Goal: Information Seeking & Learning: Find specific fact

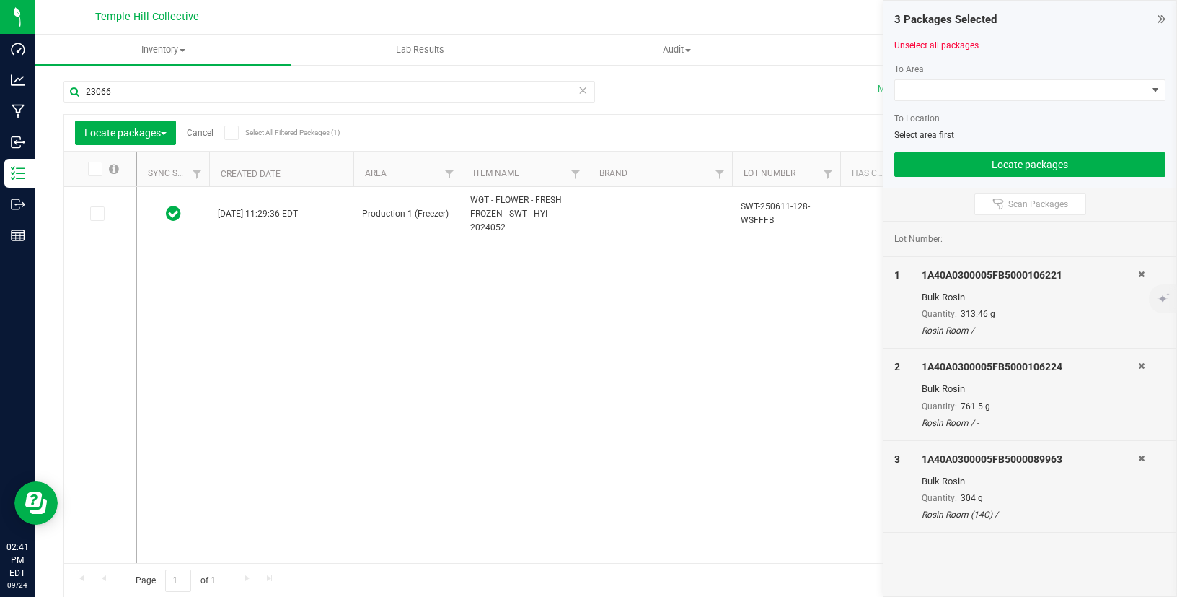
scroll to position [0, 214]
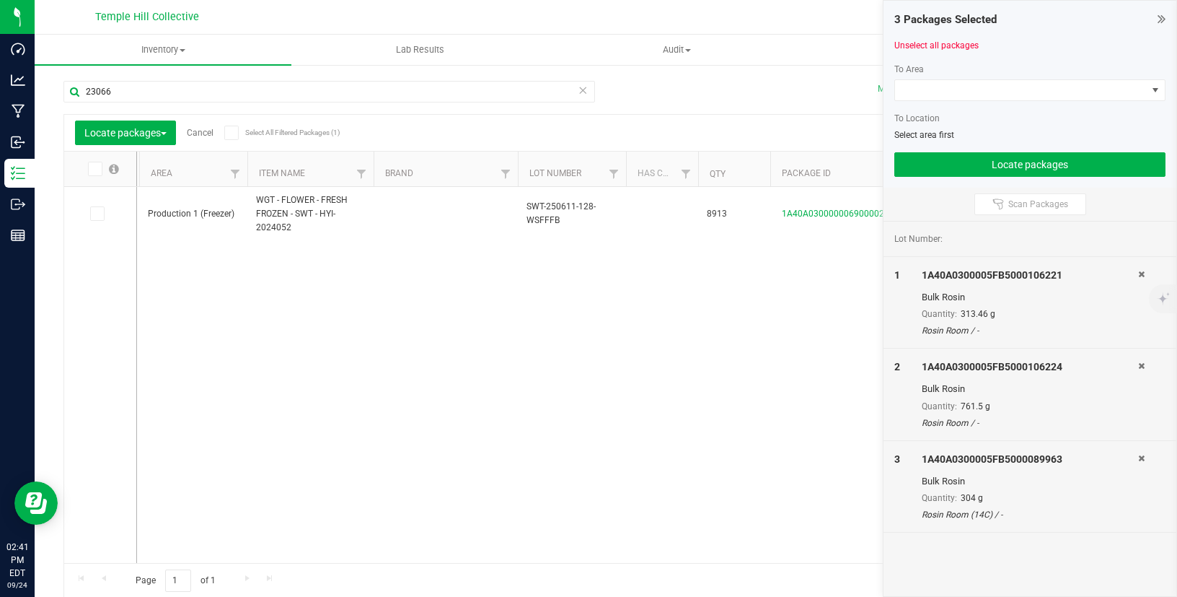
click at [208, 133] on link "Cancel" at bounding box center [200, 133] width 27 height 10
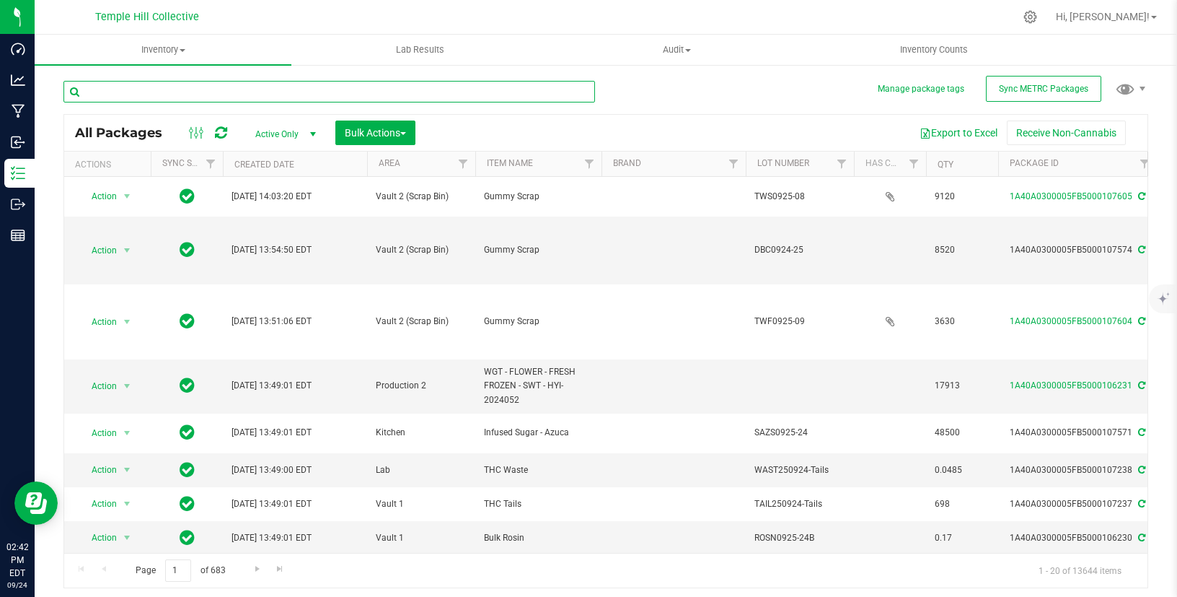
click at [186, 85] on input "text" at bounding box center [329, 92] width 532 height 22
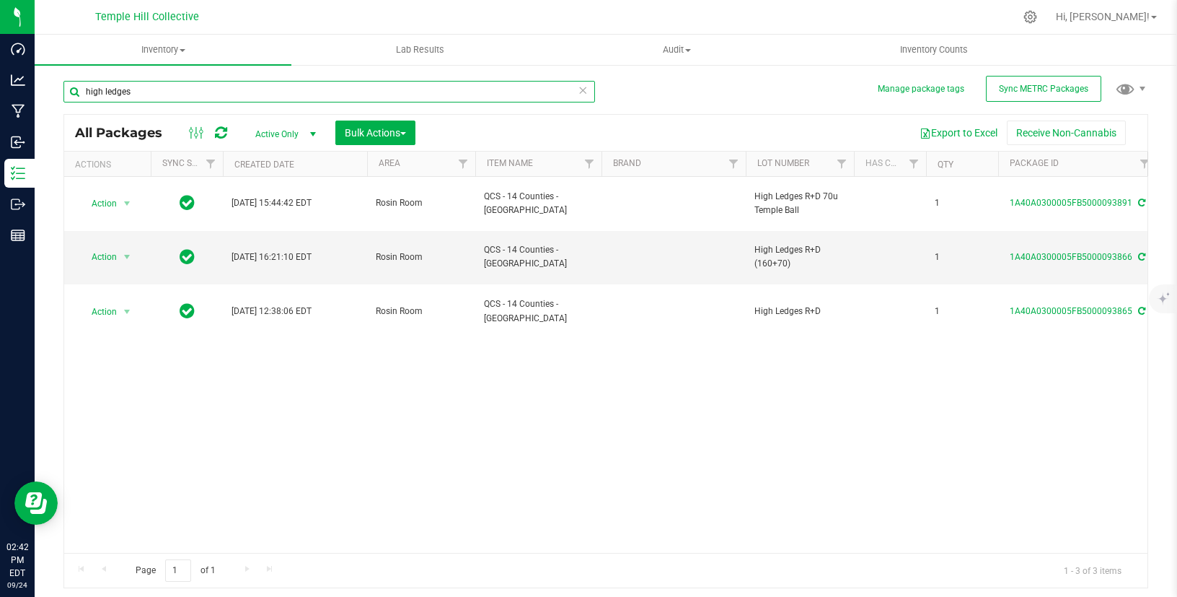
click at [144, 92] on input "high ledges" at bounding box center [329, 92] width 532 height 22
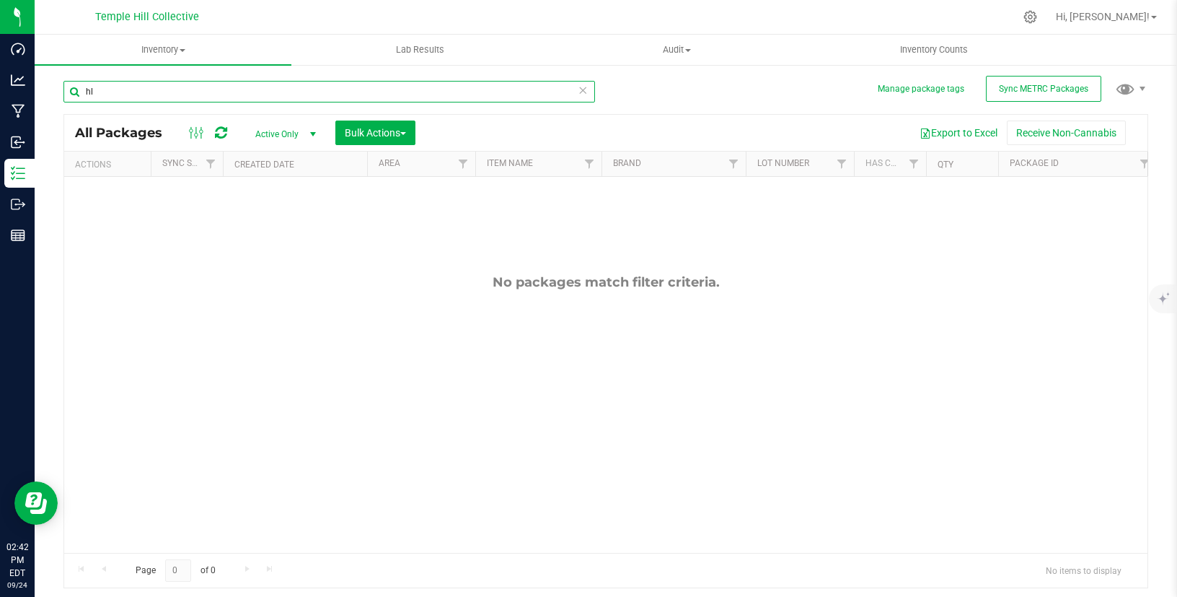
type input "h"
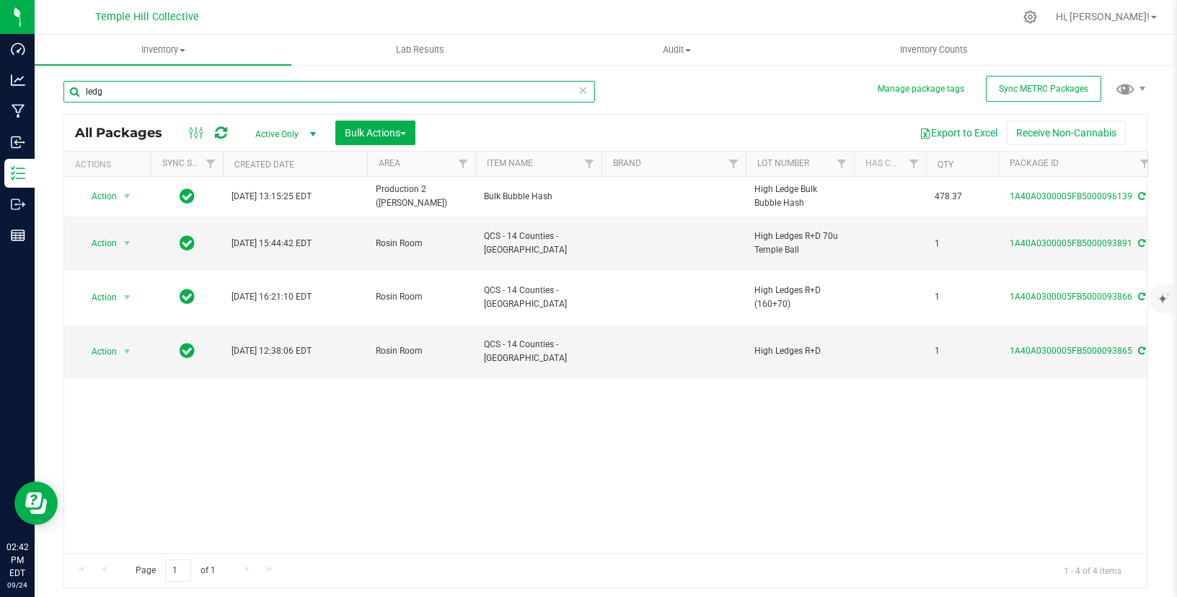
click at [136, 94] on input "ledg" at bounding box center [329, 92] width 532 height 22
click at [131, 96] on input "ledg" at bounding box center [329, 92] width 532 height 22
click at [126, 98] on input "ledg" at bounding box center [329, 92] width 532 height 22
click at [219, 90] on input "ledg" at bounding box center [329, 92] width 532 height 22
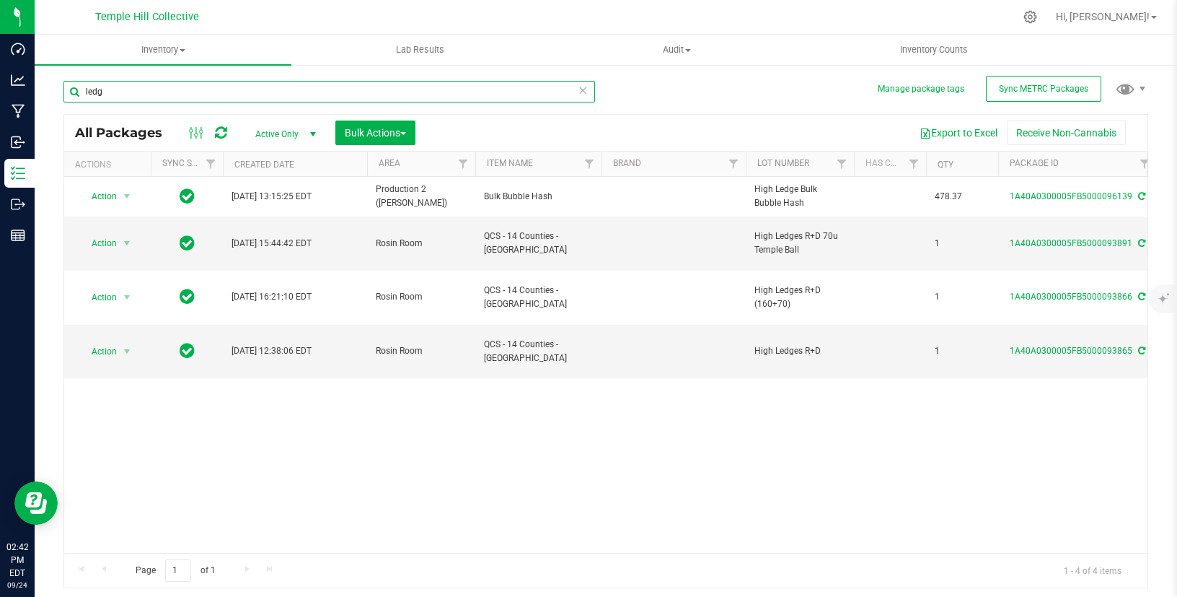
click at [219, 90] on input "ledg" at bounding box center [329, 92] width 532 height 22
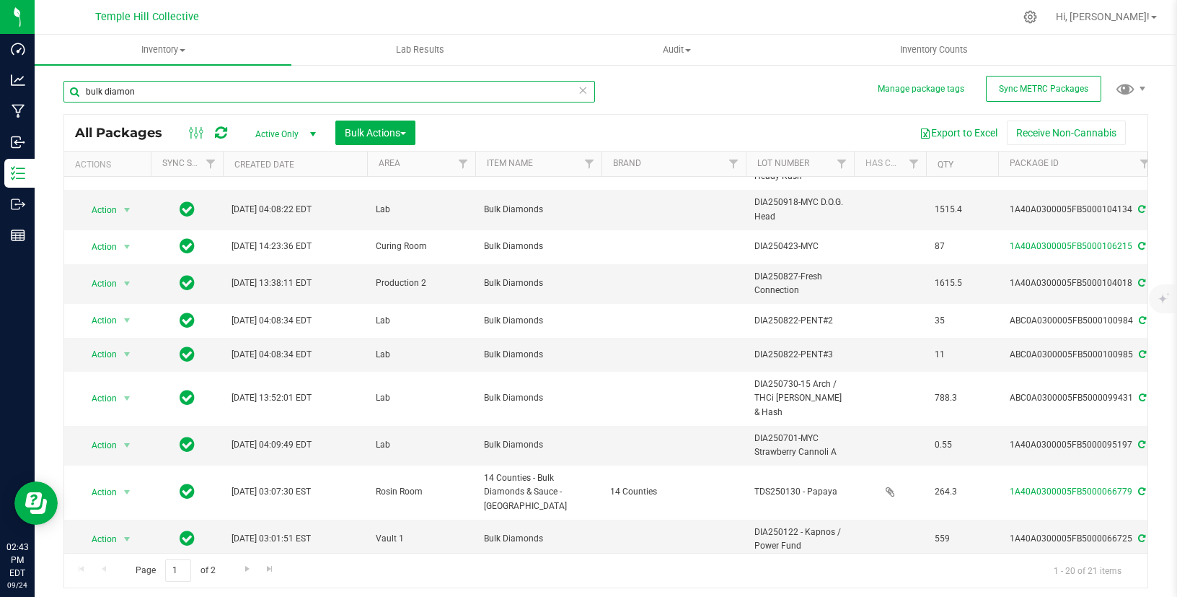
scroll to position [332, 0]
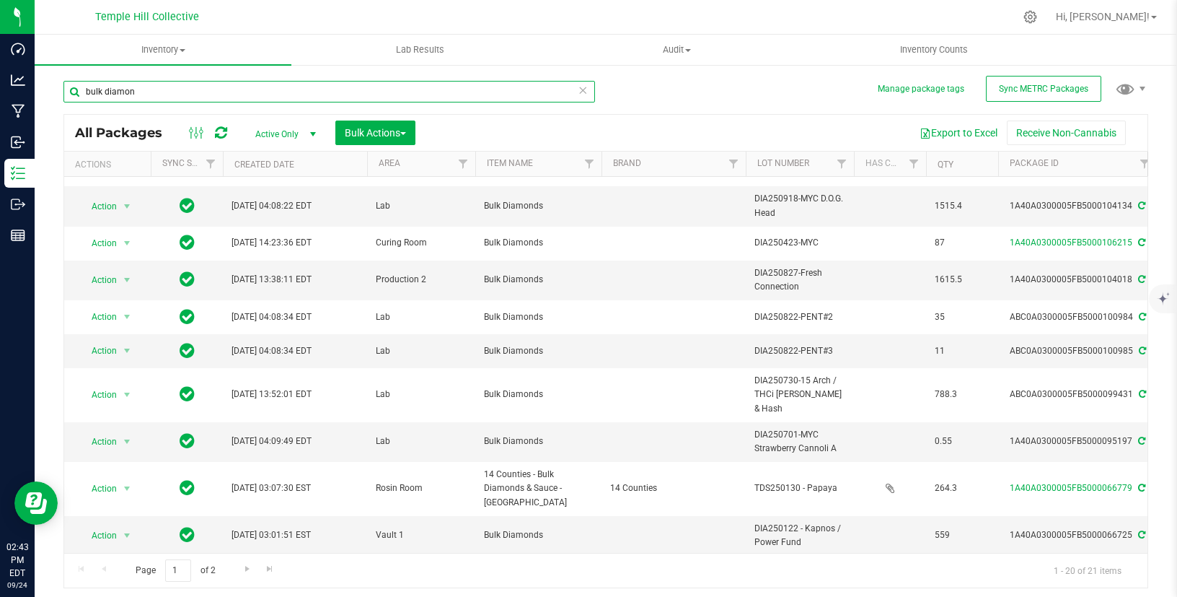
click at [419, 95] on input "bulk diamon" at bounding box center [329, 92] width 532 height 22
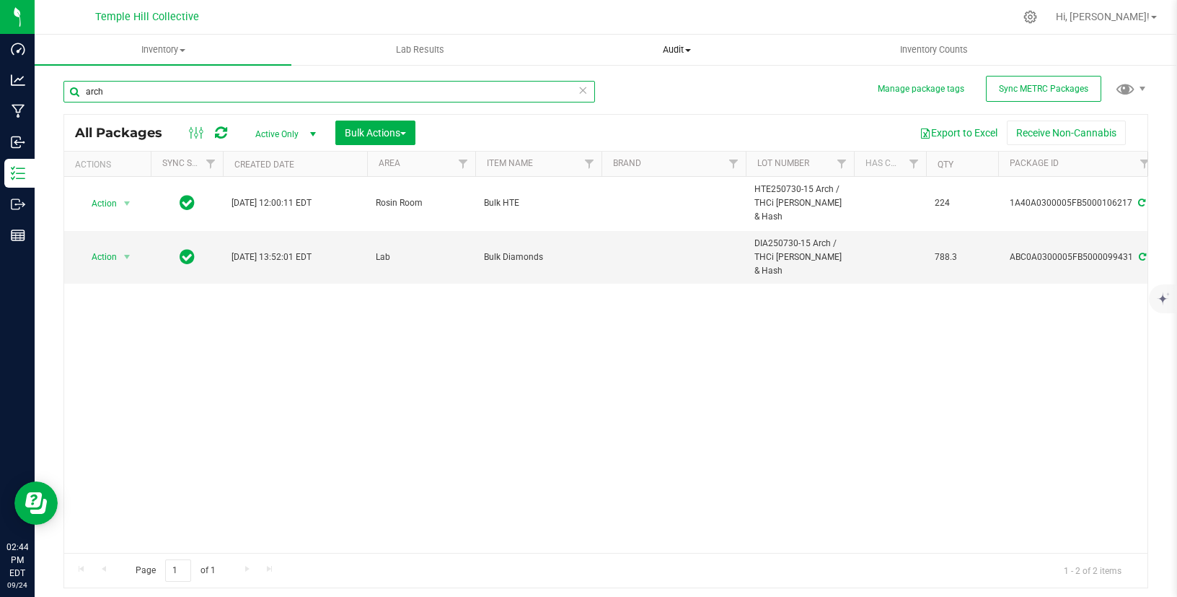
type input "arch"
